Goal: Transaction & Acquisition: Purchase product/service

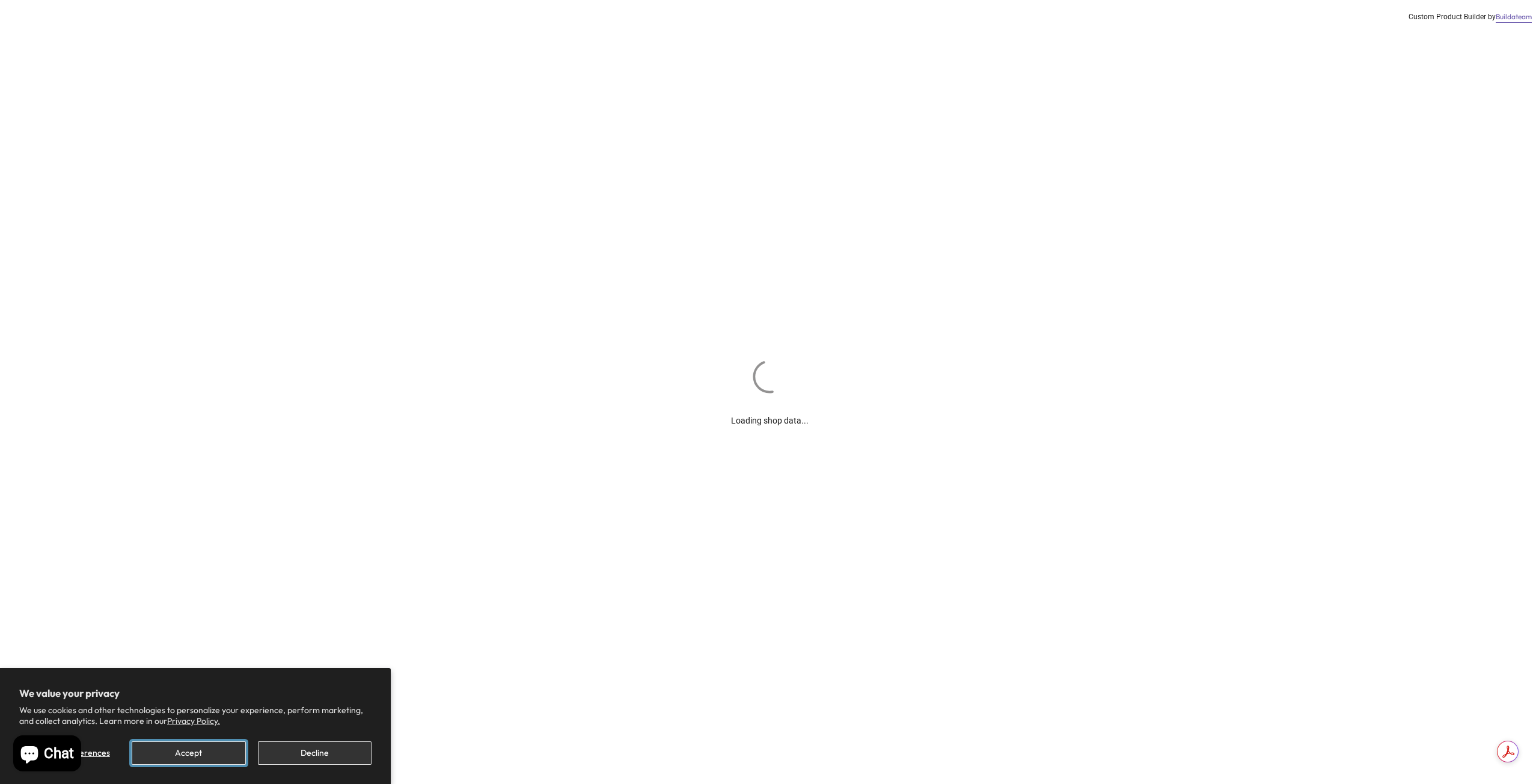
click at [210, 749] on button "Accept" at bounding box center [189, 754] width 114 height 23
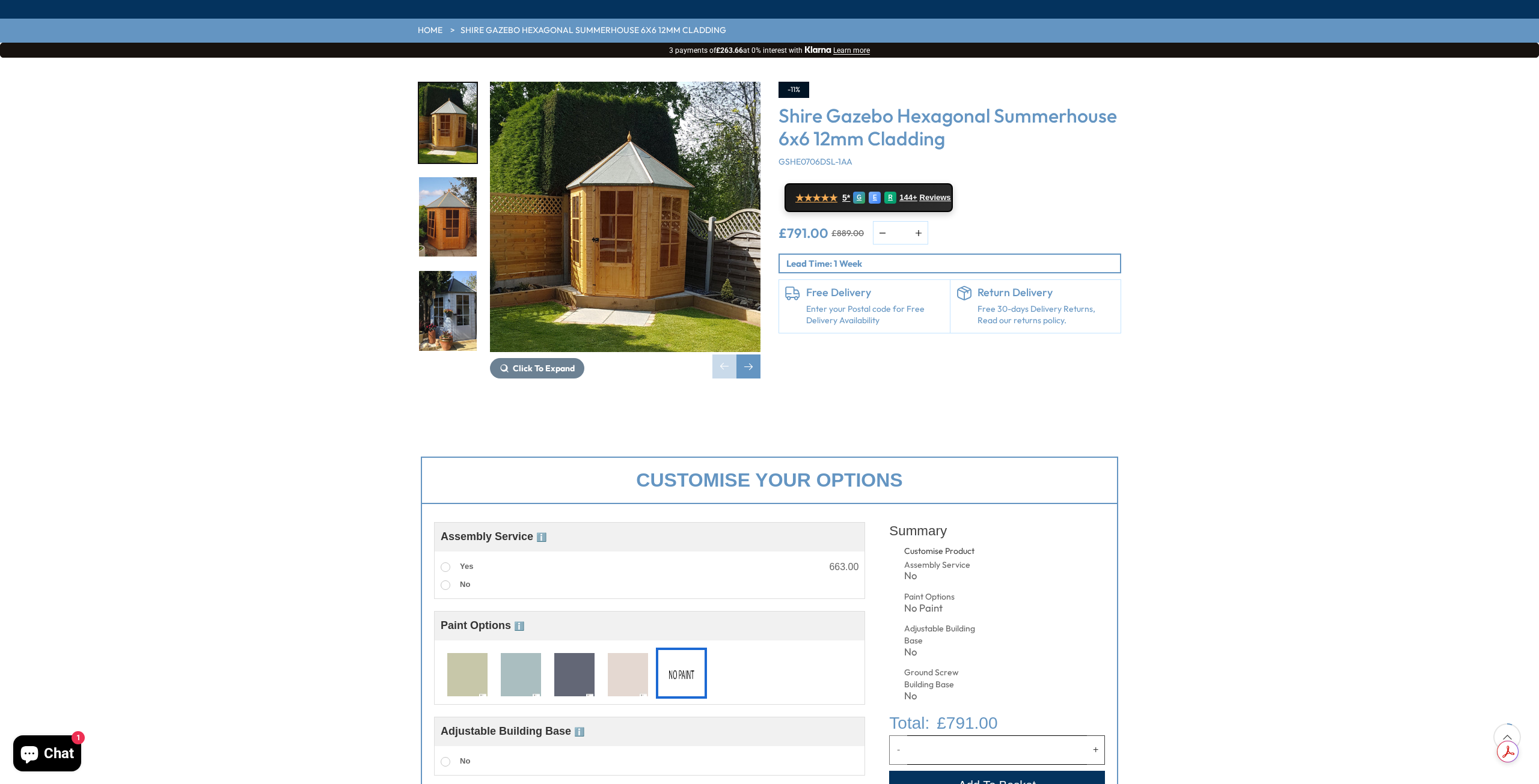
scroll to position [180, 0]
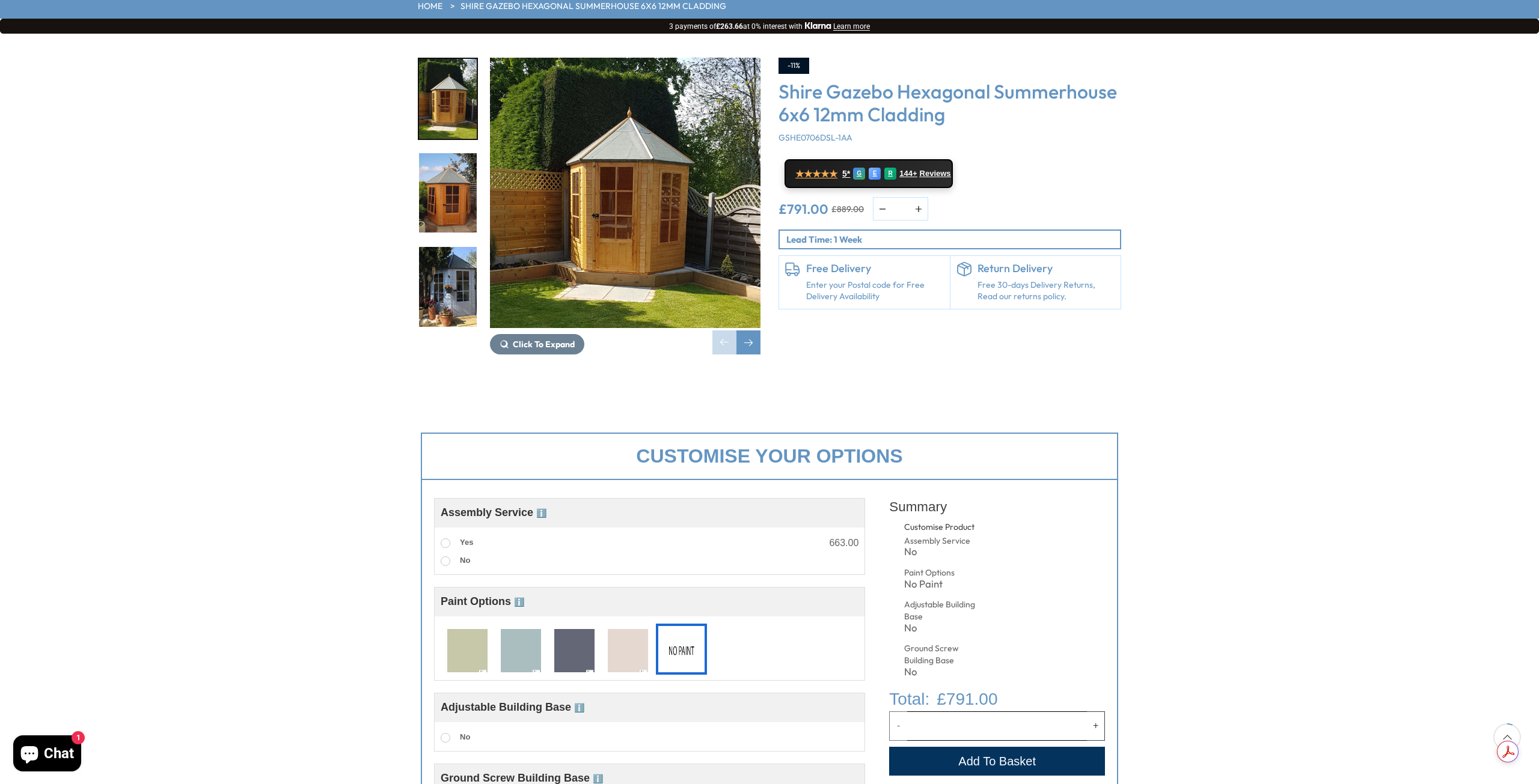
click at [469, 630] on img at bounding box center [468, 652] width 41 height 44
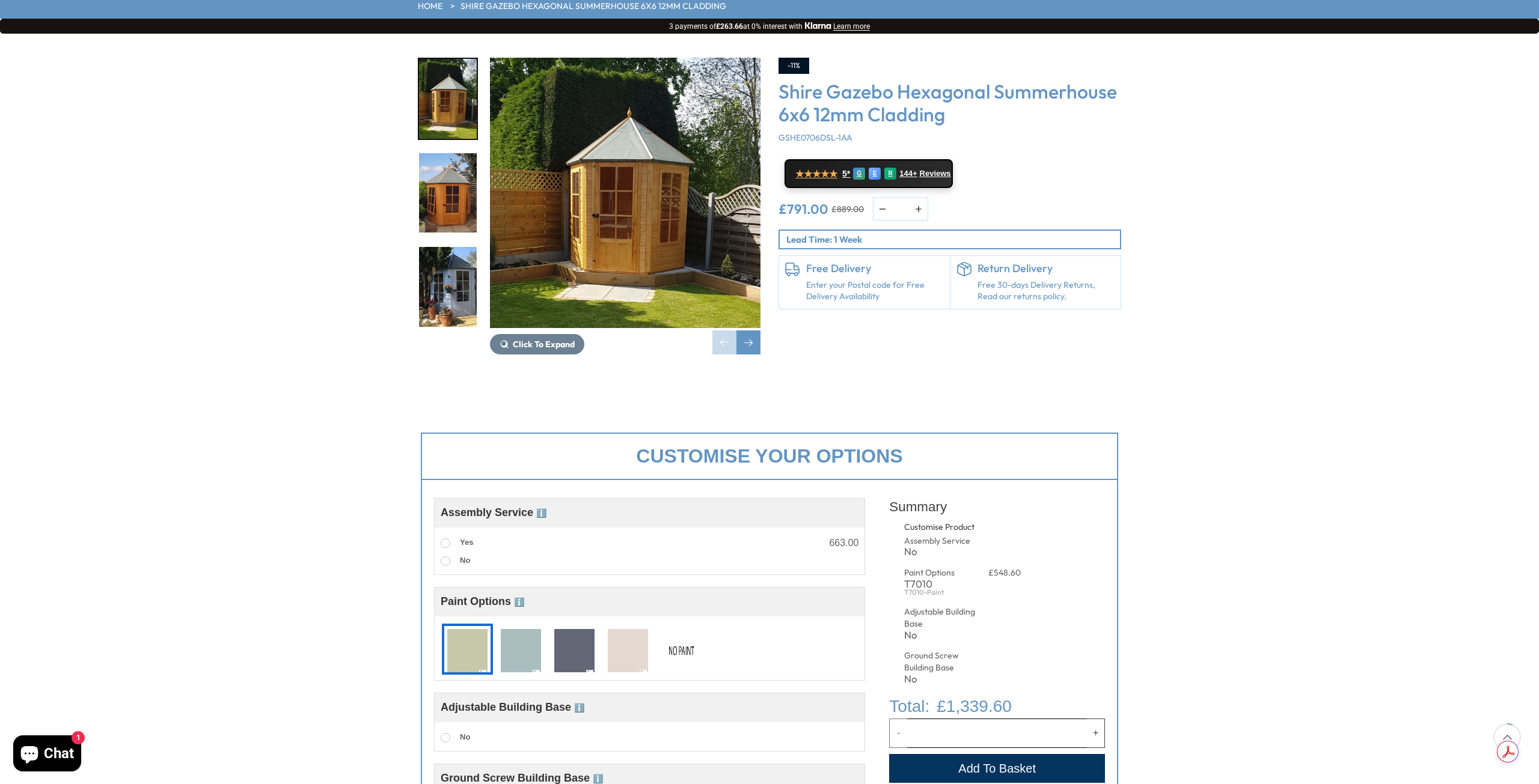
click at [682, 630] on img at bounding box center [681, 652] width 41 height 44
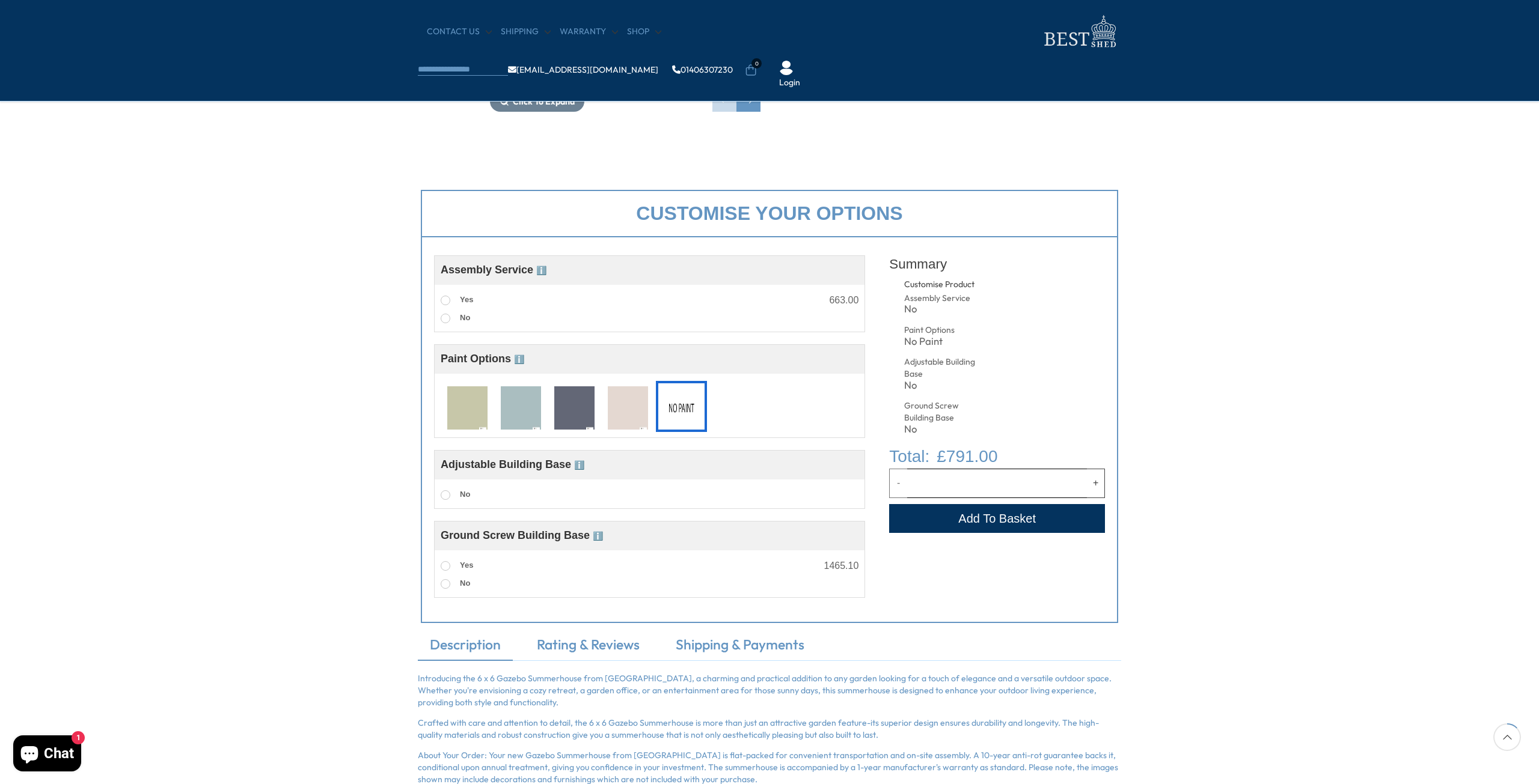
scroll to position [361, 0]
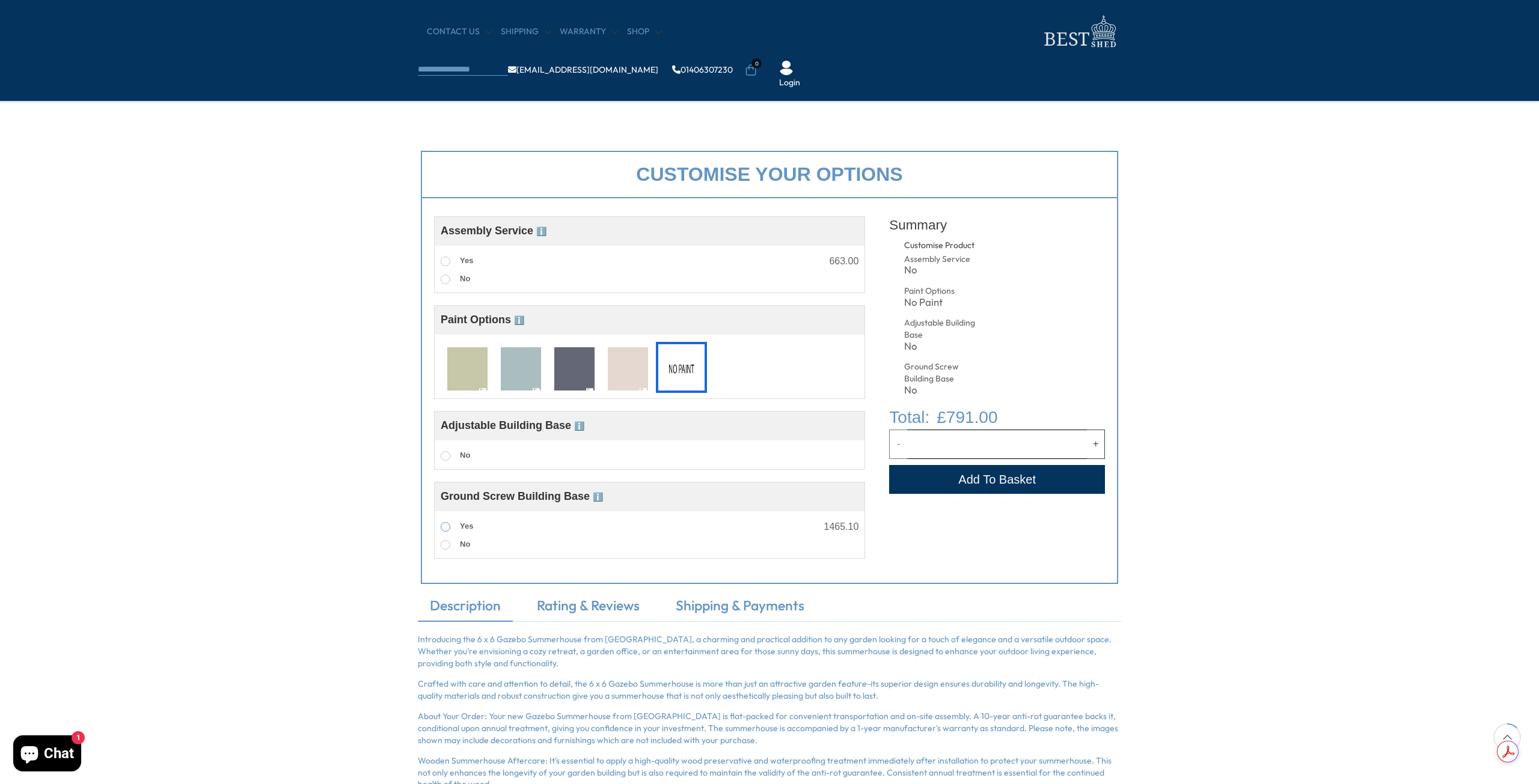
click at [449, 526] on span at bounding box center [445, 527] width 9 height 9
click at [448, 532] on label "Yes" at bounding box center [457, 527] width 33 height 16
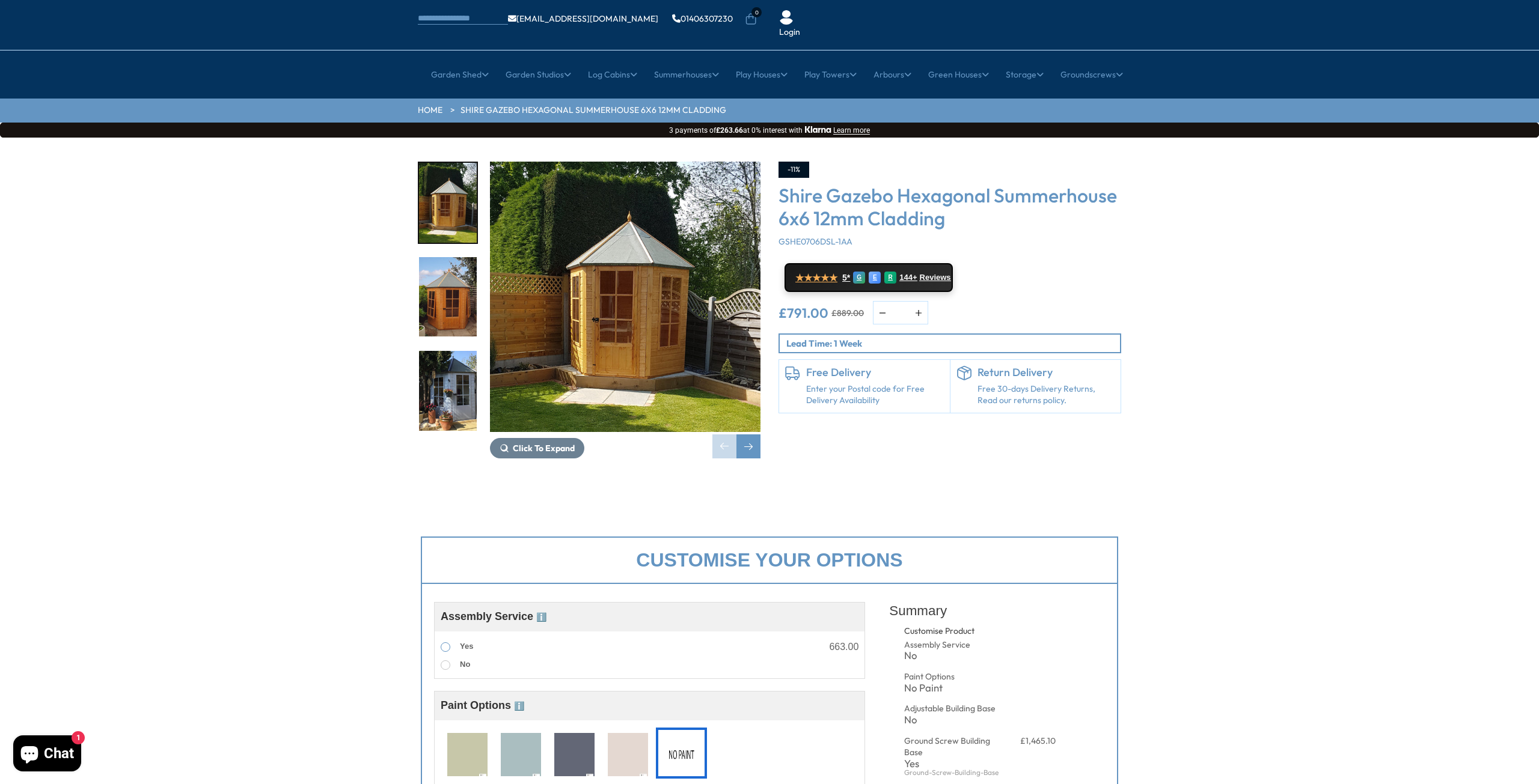
scroll to position [0, 0]
